Goal: Understand process/instructions: Learn about a topic

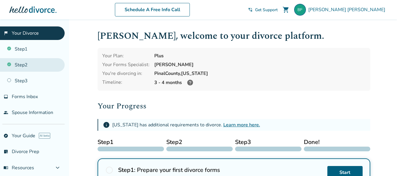
click at [34, 63] on link "Step 2" at bounding box center [32, 65] width 65 height 14
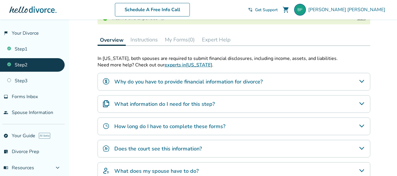
scroll to position [102, 0]
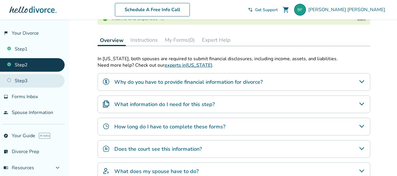
click at [47, 81] on link "Step 3" at bounding box center [32, 81] width 65 height 14
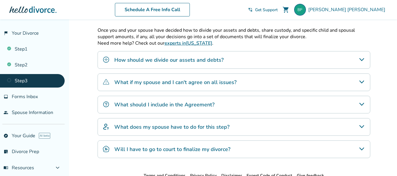
scroll to position [124, 0]
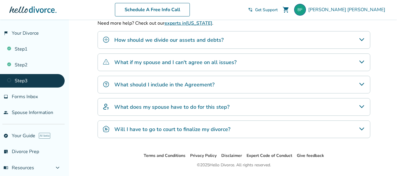
click at [363, 38] on icon "How should we divide our assets and debts?" at bounding box center [361, 39] width 7 height 7
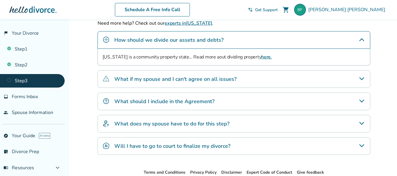
click at [362, 79] on icon "What if my spouse and I can't agree on all issues?" at bounding box center [361, 78] width 5 height 3
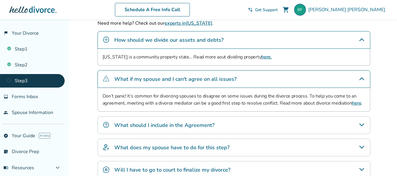
scroll to position [182, 0]
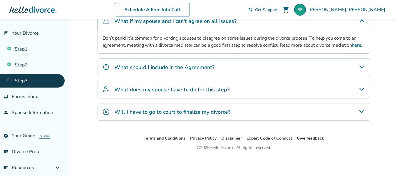
click at [362, 66] on icon "What should I include in the Agreement?" at bounding box center [361, 66] width 7 height 7
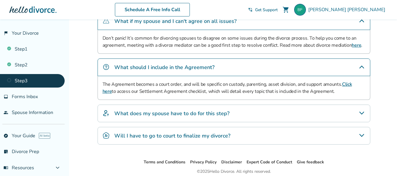
click at [361, 112] on icon "What does my spouse have to do for this step?" at bounding box center [361, 113] width 7 height 7
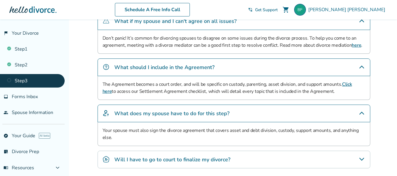
scroll to position [230, 0]
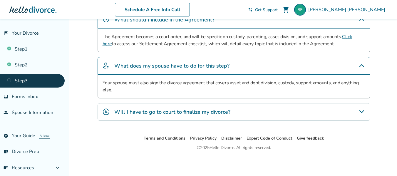
click at [363, 110] on icon "Will I have to go to court to finalize my divorce?" at bounding box center [361, 111] width 7 height 7
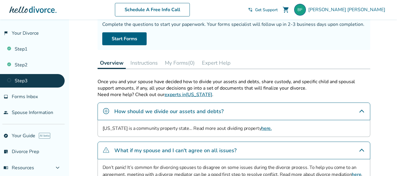
scroll to position [0, 0]
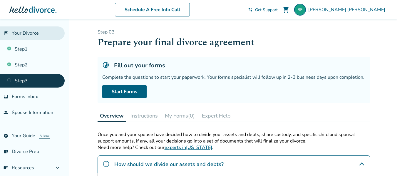
click at [23, 33] on link "flag_2 Your Divorce" at bounding box center [32, 33] width 65 height 14
